Goal: Check status

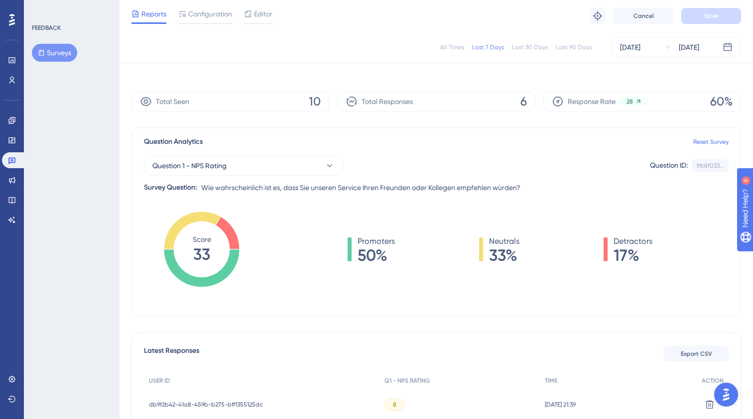
scroll to position [3, 0]
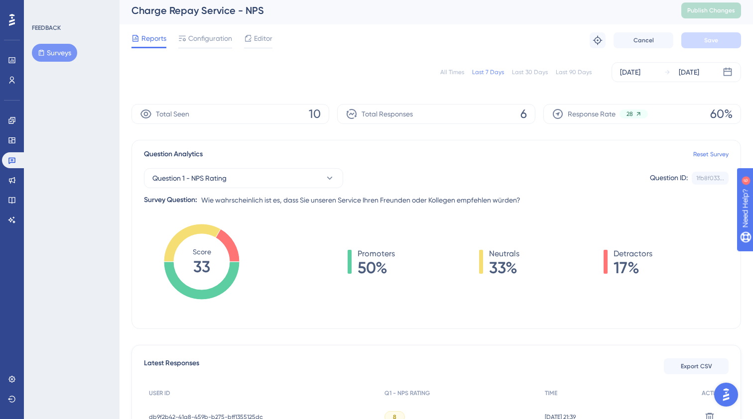
click at [457, 73] on div "All Times" at bounding box center [452, 72] width 24 height 8
click at [490, 73] on div "Last 7 Days" at bounding box center [488, 72] width 32 height 8
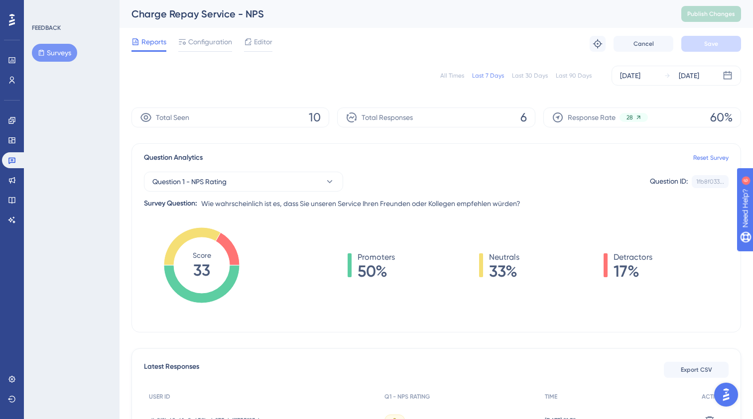
scroll to position [0, 0]
click at [12, 159] on icon at bounding box center [11, 161] width 7 height 6
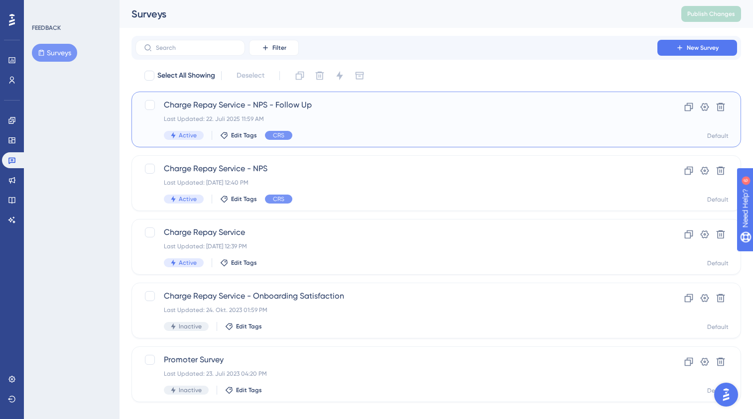
click at [241, 113] on div "Charge Repay Service - NPS - Follow Up Last Updated: [DATE] 11:59 AM Active Edi…" at bounding box center [396, 119] width 465 height 41
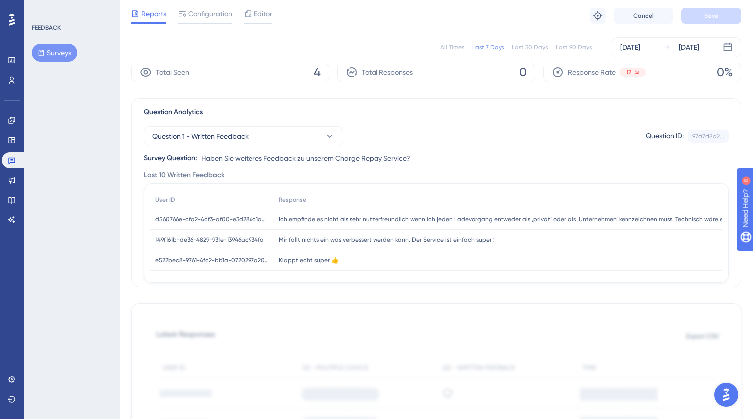
scroll to position [6, 0]
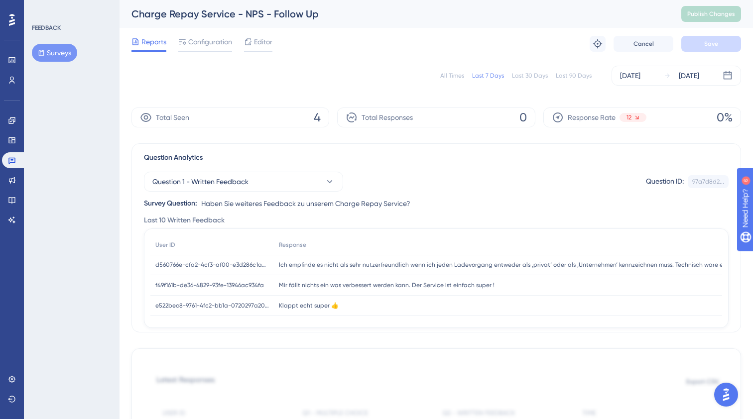
click at [446, 76] on div "All Times" at bounding box center [452, 76] width 24 height 8
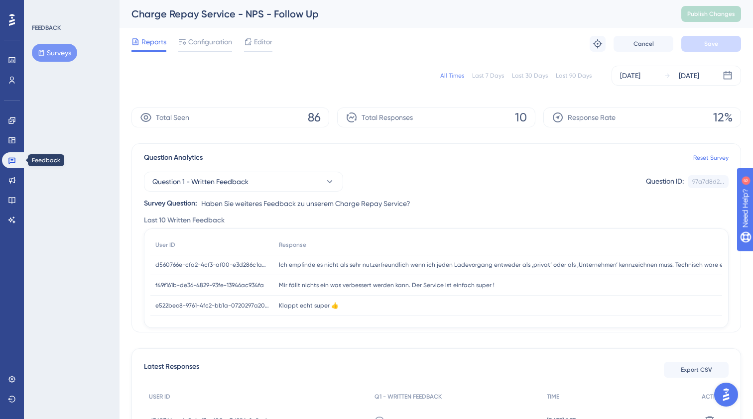
click at [15, 161] on icon at bounding box center [12, 160] width 8 height 8
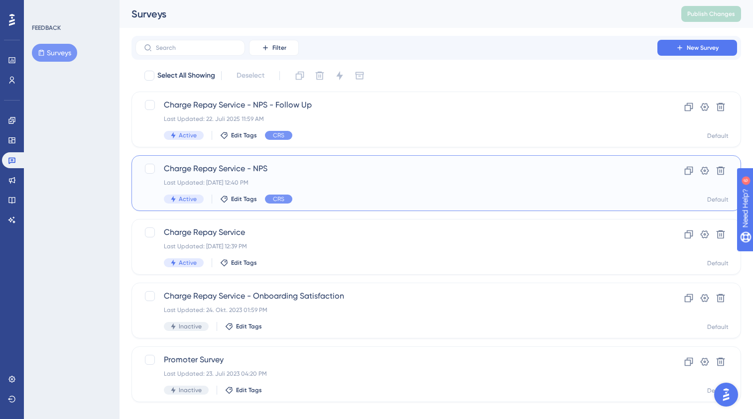
click at [236, 161] on div "Charge Repay Service - NPS Last Updated: [DATE] 12:40 PM Active Edit Tags CRS C…" at bounding box center [435, 183] width 609 height 56
